Goal: Task Accomplishment & Management: Use online tool/utility

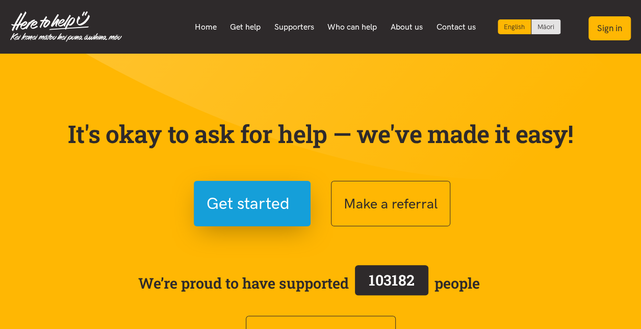
click at [617, 25] on button "Sign in" at bounding box center [610, 28] width 42 height 24
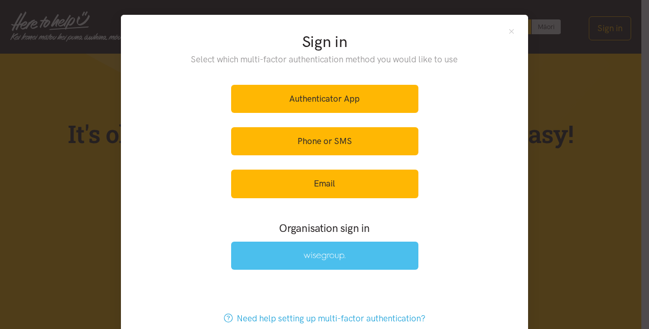
click at [318, 255] on img at bounding box center [325, 256] width 42 height 9
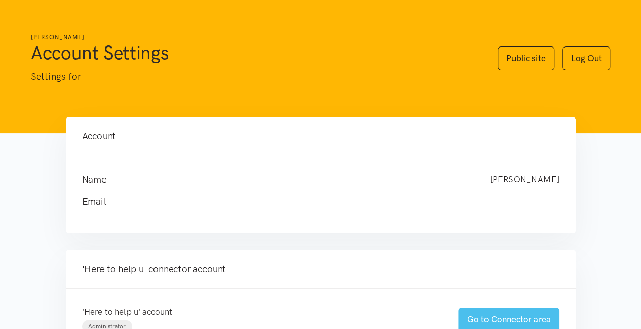
click at [489, 318] on link "Go to Connector area" at bounding box center [509, 319] width 101 height 24
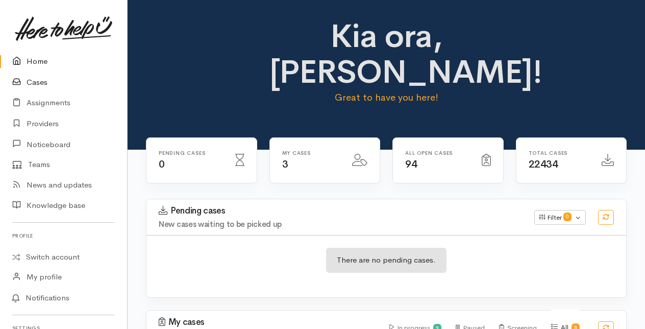
click at [40, 81] on link "Cases" at bounding box center [63, 82] width 127 height 21
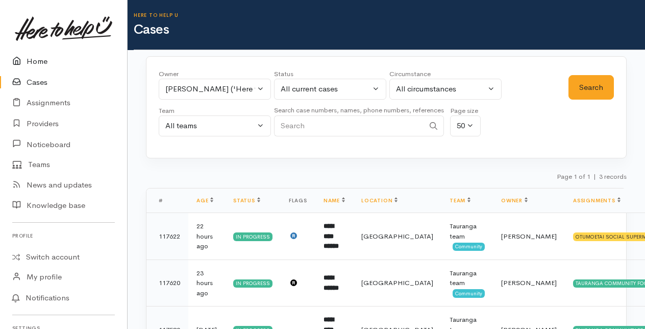
click at [40, 64] on link "Home" at bounding box center [63, 61] width 127 height 21
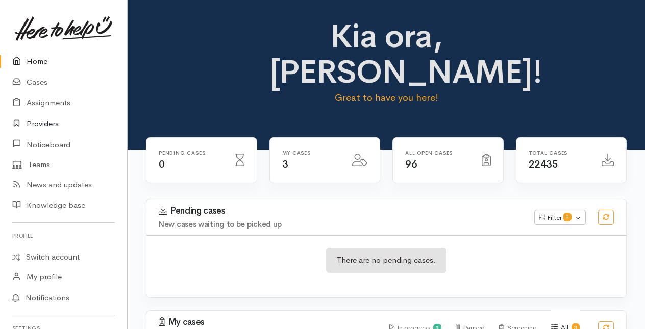
click at [40, 122] on link "Providers" at bounding box center [63, 123] width 127 height 21
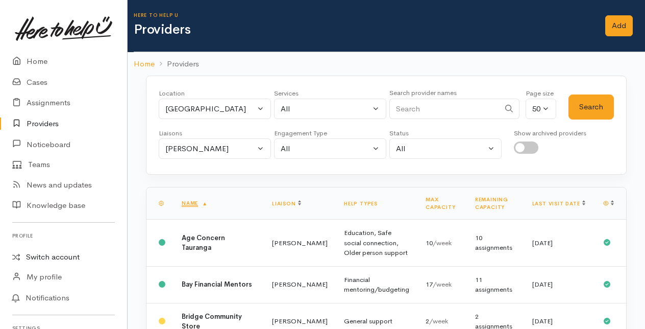
click at [54, 253] on link "Switch account" at bounding box center [63, 257] width 127 height 20
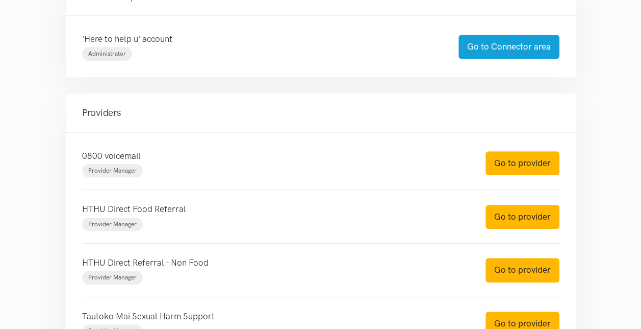
scroll to position [306, 0]
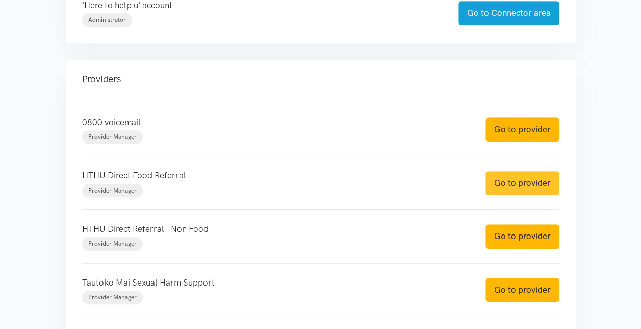
click at [506, 176] on link "Go to provider" at bounding box center [523, 183] width 74 height 24
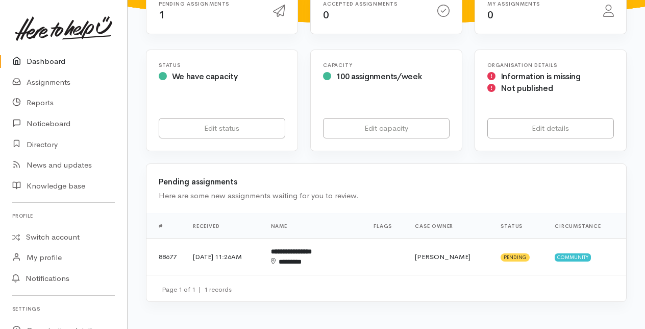
scroll to position [153, 0]
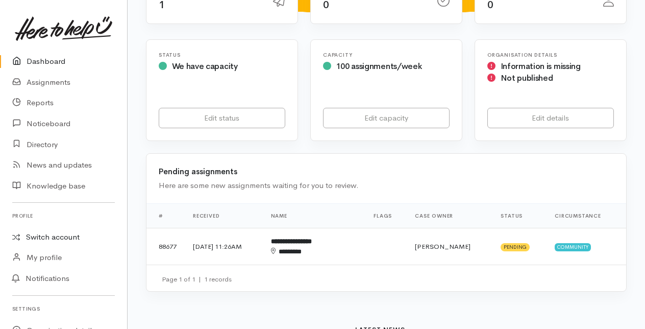
click at [52, 233] on link "Switch account" at bounding box center [63, 237] width 127 height 20
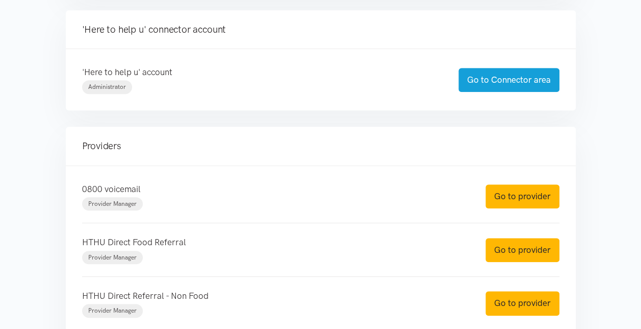
scroll to position [255, 0]
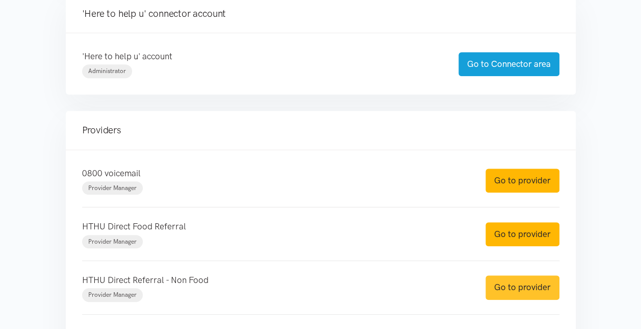
click at [492, 288] on link "Go to provider" at bounding box center [523, 287] width 74 height 24
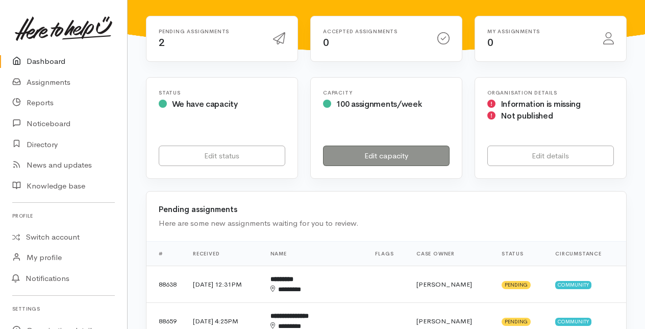
scroll to position [153, 0]
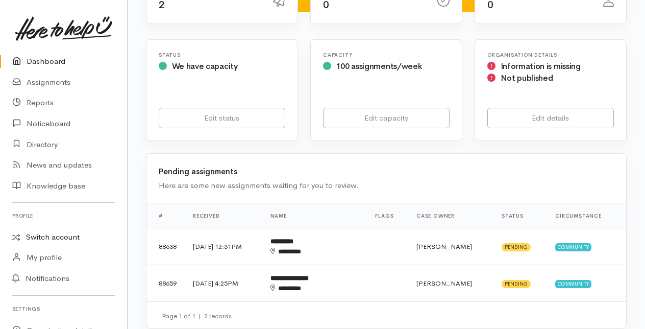
click at [49, 238] on link "Switch account" at bounding box center [63, 237] width 127 height 20
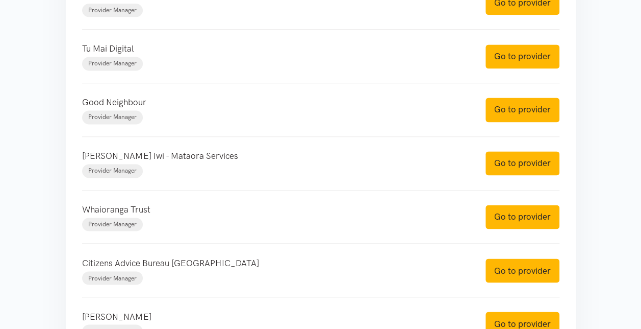
scroll to position [714, 0]
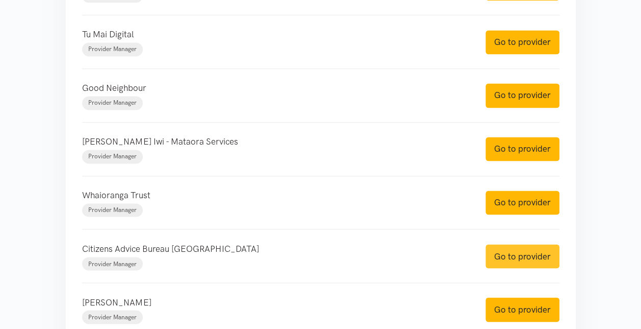
click at [531, 249] on link "Go to provider" at bounding box center [523, 256] width 74 height 24
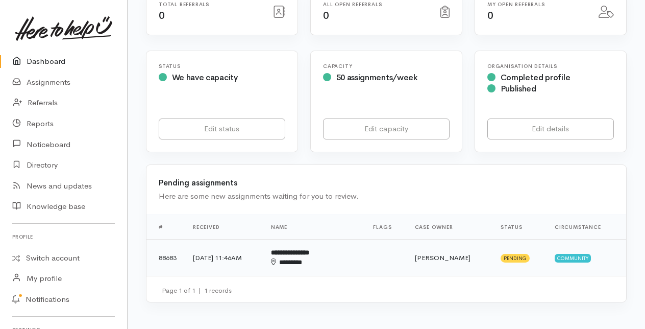
scroll to position [204, 0]
click at [330, 260] on div "********" at bounding box center [305, 262] width 69 height 10
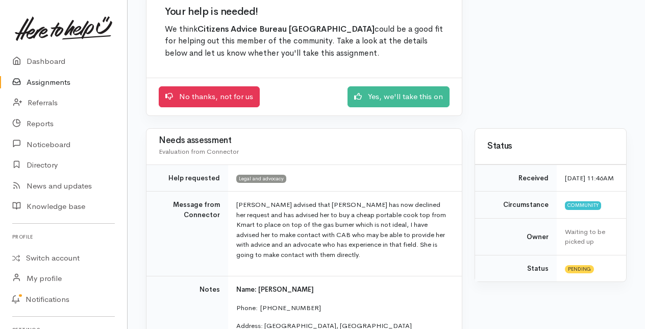
scroll to position [102, 0]
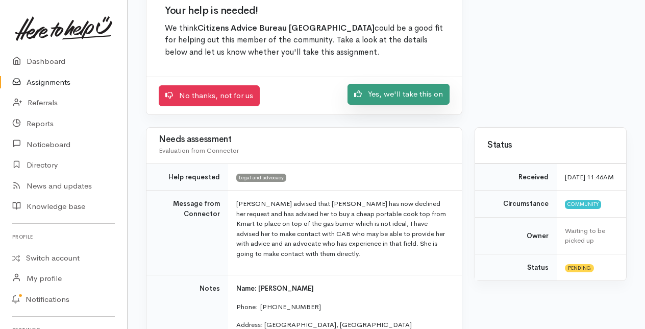
click at [428, 98] on link "Yes, we'll take this on" at bounding box center [399, 94] width 102 height 21
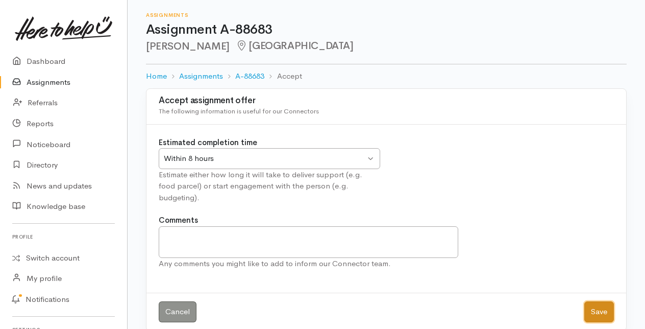
click at [598, 302] on button "Save" at bounding box center [599, 311] width 30 height 21
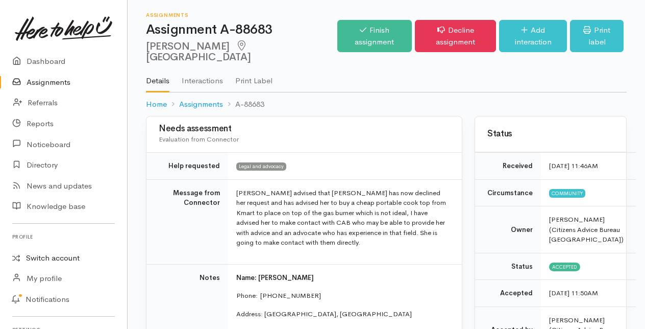
click at [45, 257] on link "Switch account" at bounding box center [63, 258] width 127 height 20
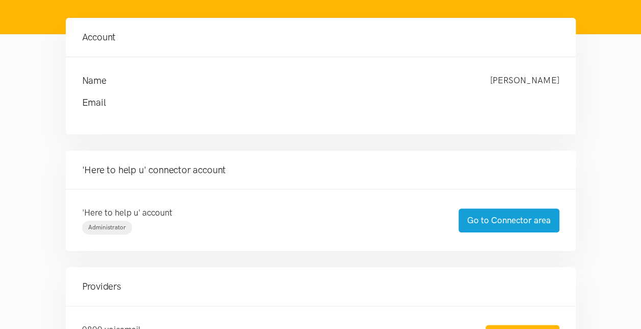
scroll to position [102, 0]
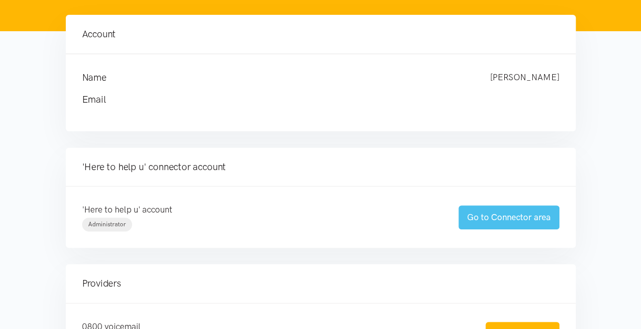
click at [501, 217] on link "Go to Connector area" at bounding box center [509, 217] width 101 height 24
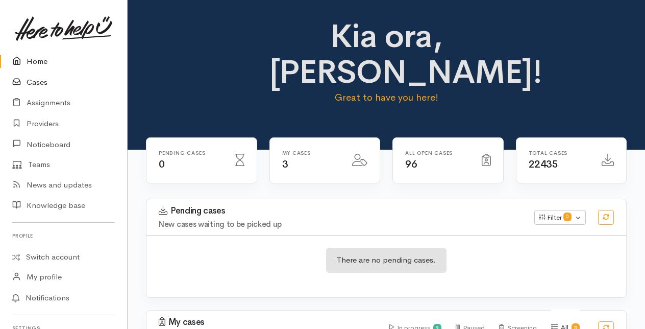
click at [41, 82] on link "Cases" at bounding box center [63, 82] width 127 height 21
